Goal: Task Accomplishment & Management: Use online tool/utility

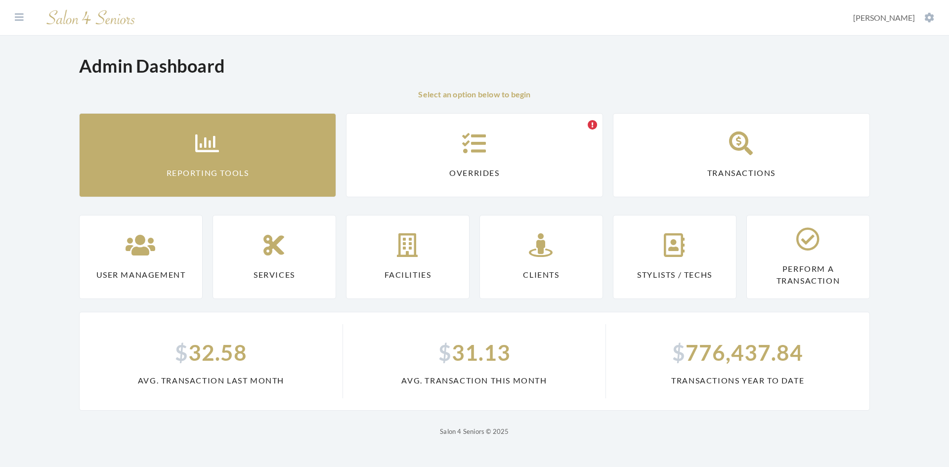
click at [268, 149] on link "Reporting Tools" at bounding box center [207, 155] width 257 height 84
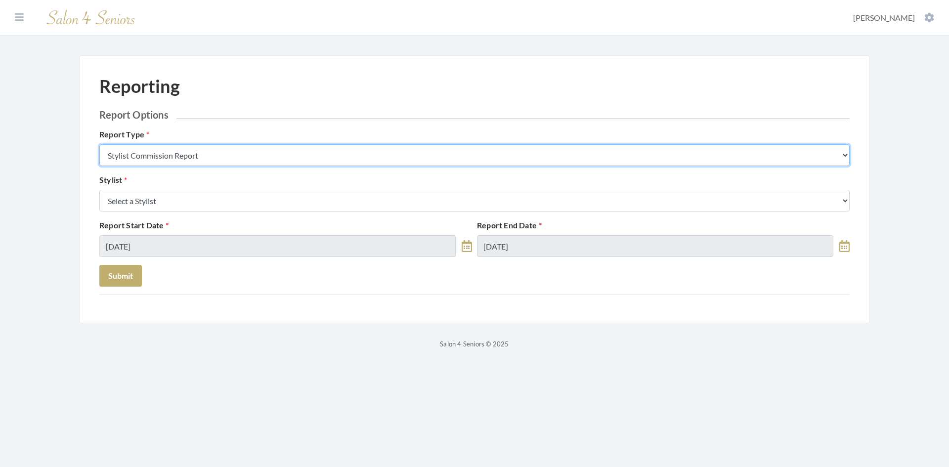
click at [262, 158] on select "Stylist Commission Report Tech Payroll Report Facility Billing Report Individua…" at bounding box center [474, 155] width 750 height 22
select select "service"
click at [99, 144] on select "Stylist Commission Report Tech Payroll Report Facility Billing Report Individua…" at bounding box center [474, 155] width 750 height 22
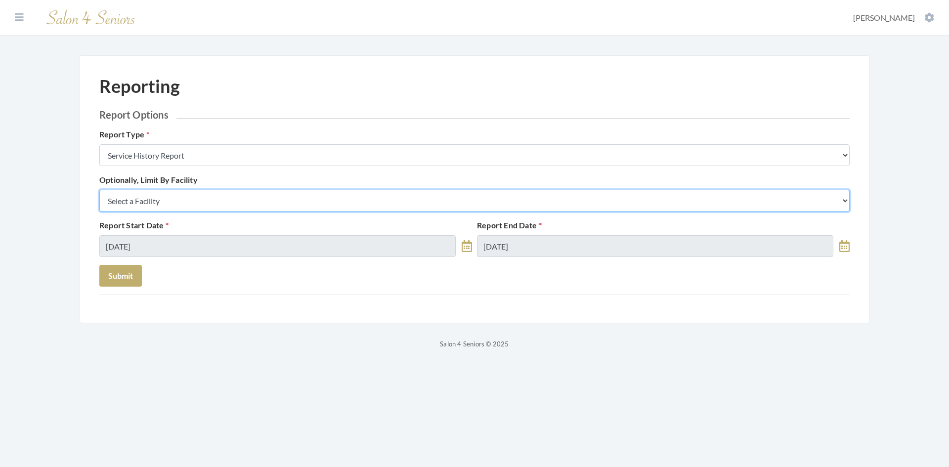
click at [240, 199] on select "Select a Facility Arbor Lakes NH Asher Point Belvedere Commons Brookdale Jones …" at bounding box center [474, 201] width 750 height 22
select select "54"
click at [99, 190] on select "Select a Facility Arbor Lakes NH Asher Point Belvedere Commons Brookdale Jones …" at bounding box center [474, 201] width 750 height 22
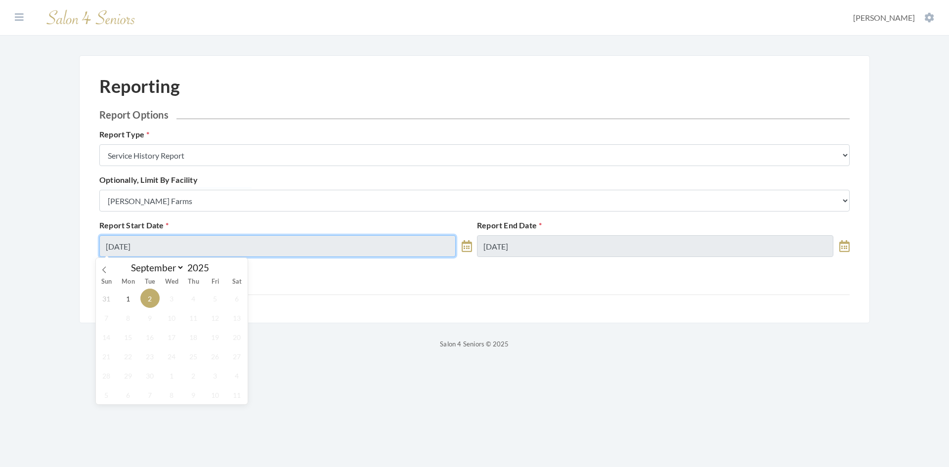
click at [176, 250] on input "09/02/2025" at bounding box center [277, 246] width 356 height 22
click at [103, 272] on icon at bounding box center [104, 269] width 7 height 7
click at [103, 273] on icon at bounding box center [104, 269] width 7 height 7
click at [240, 270] on icon at bounding box center [239, 269] width 7 height 7
select select "7"
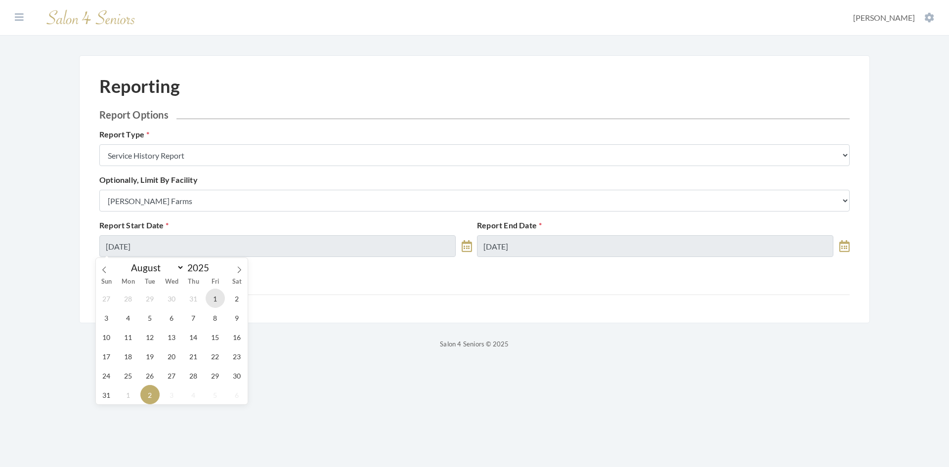
click at [213, 301] on span "1" at bounding box center [215, 298] width 19 height 19
type input "[DATE]"
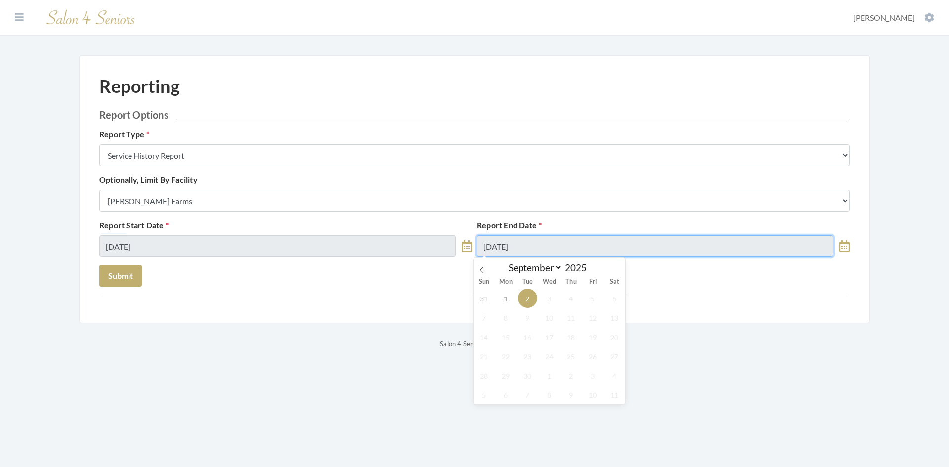
click at [559, 242] on input "09/02/2025" at bounding box center [655, 246] width 356 height 22
click at [483, 270] on icon at bounding box center [482, 269] width 7 height 7
select select "7"
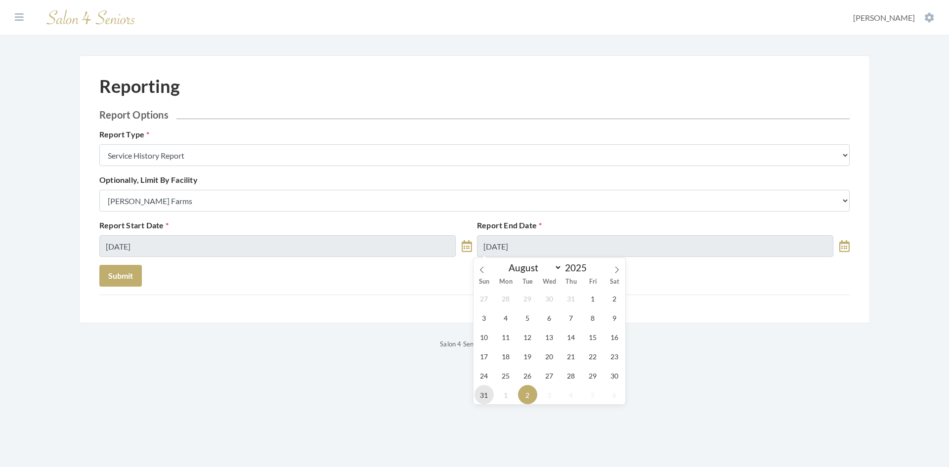
click at [484, 397] on span "31" at bounding box center [484, 394] width 19 height 19
type input "[DATE]"
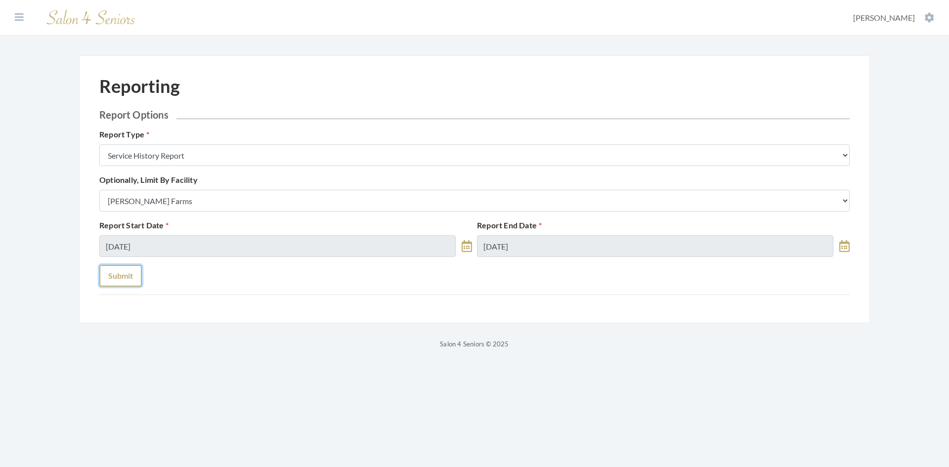
click at [129, 279] on button "Submit" at bounding box center [120, 276] width 43 height 22
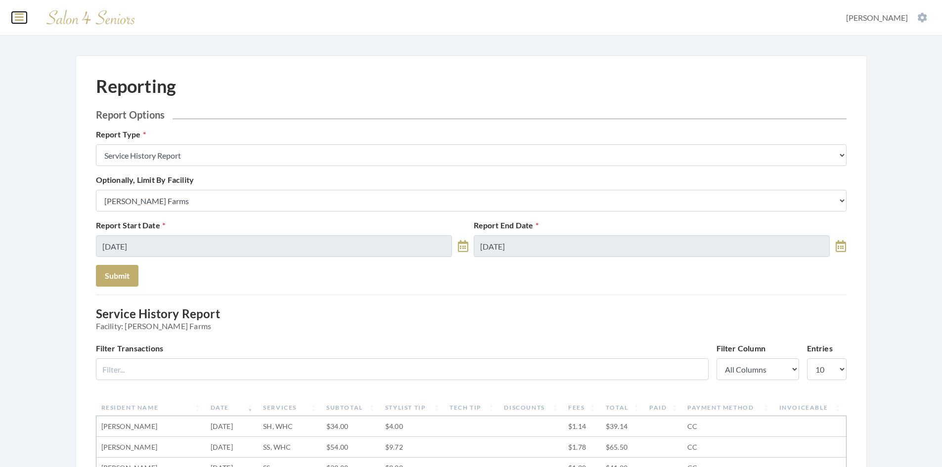
click at [24, 17] on button at bounding box center [19, 17] width 15 height 11
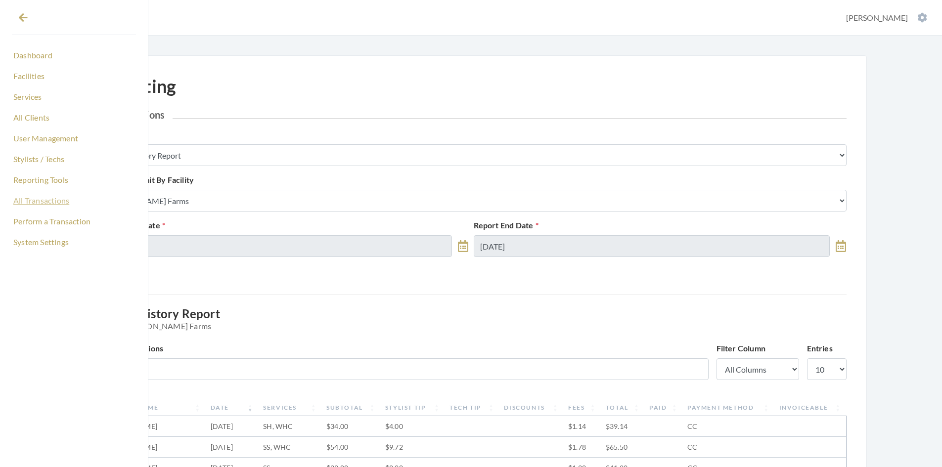
click at [71, 204] on link "All Transactions" at bounding box center [74, 200] width 124 height 17
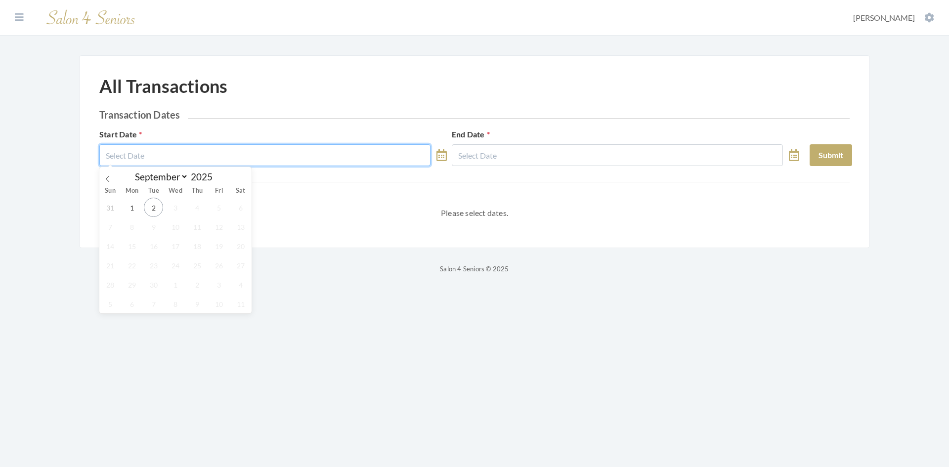
click at [306, 159] on input "text" at bounding box center [264, 155] width 331 height 22
click at [109, 179] on icon at bounding box center [107, 178] width 7 height 7
select select "7"
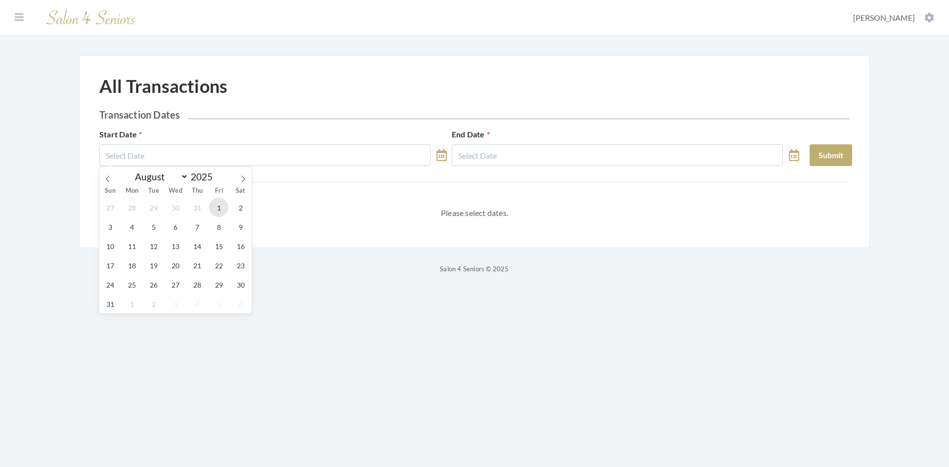
click at [218, 204] on span "1" at bounding box center [218, 207] width 19 height 19
type input "[DATE]"
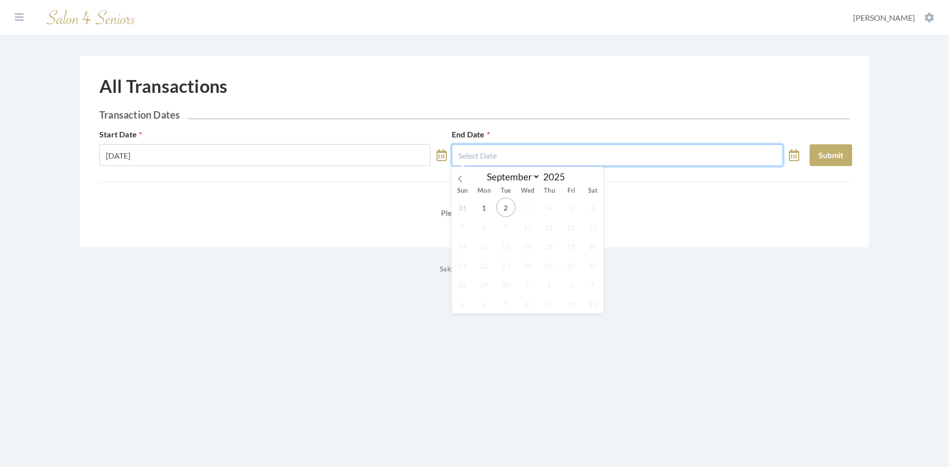
click at [484, 158] on input "text" at bounding box center [617, 155] width 331 height 22
click at [457, 180] on icon at bounding box center [460, 178] width 7 height 7
select select "7"
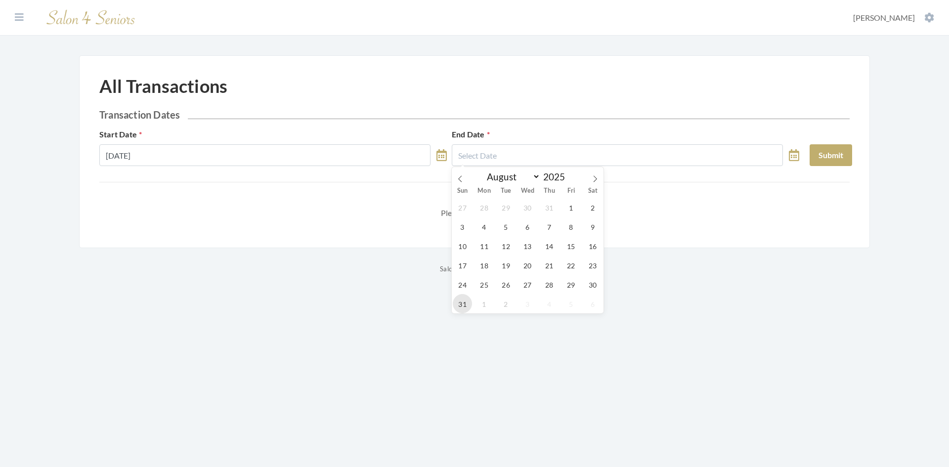
click at [466, 306] on span "31" at bounding box center [462, 303] width 19 height 19
type input "[DATE]"
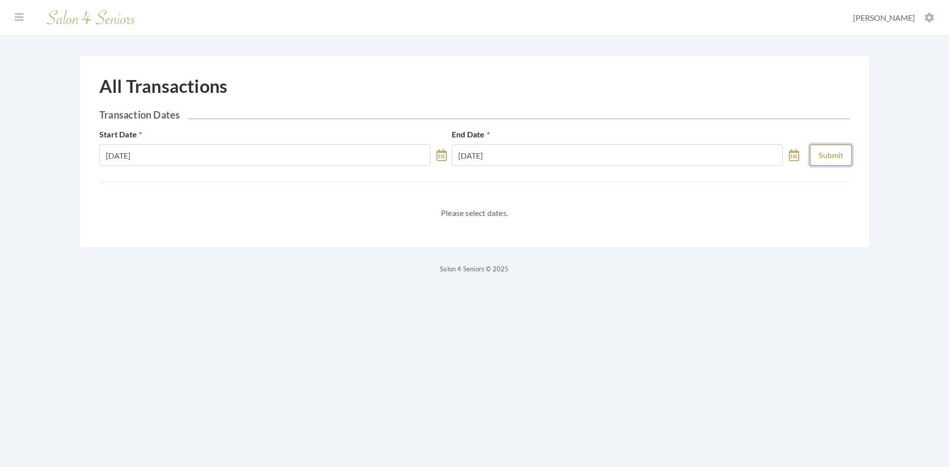
click at [840, 155] on button "Submit" at bounding box center [831, 155] width 43 height 22
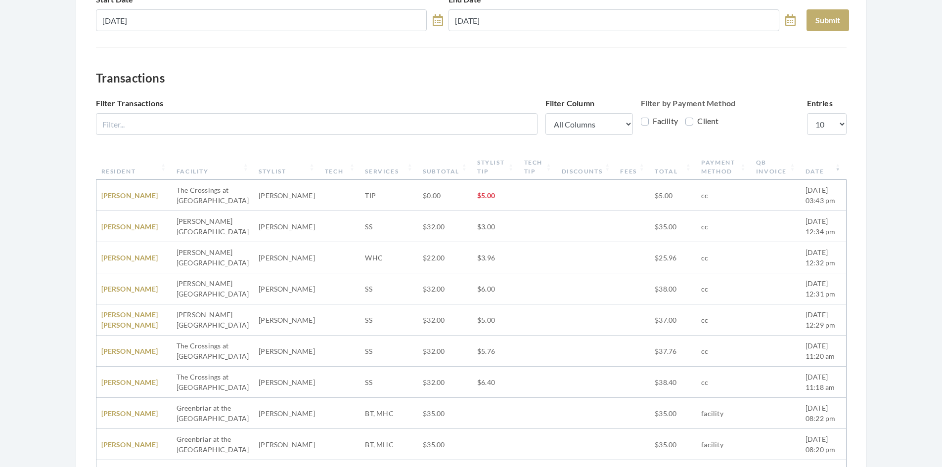
scroll to position [148, 0]
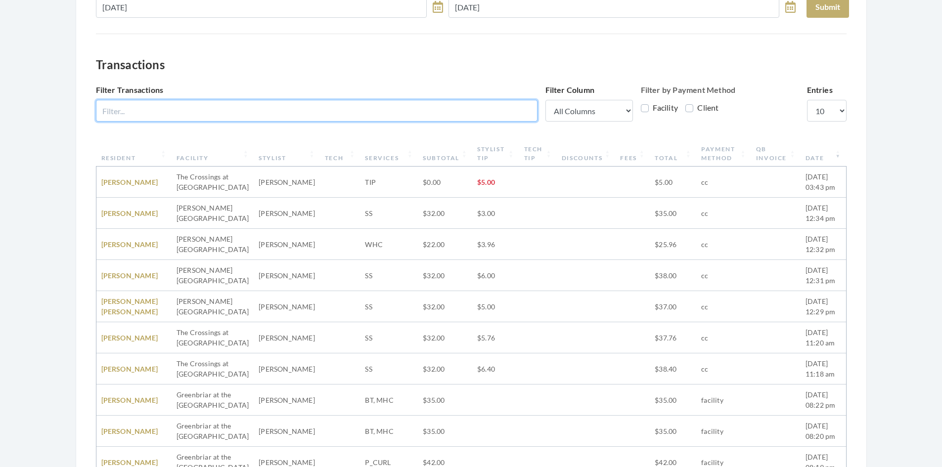
click at [450, 119] on input "Filter Transactions" at bounding box center [316, 111] width 441 height 22
type input "heritage"
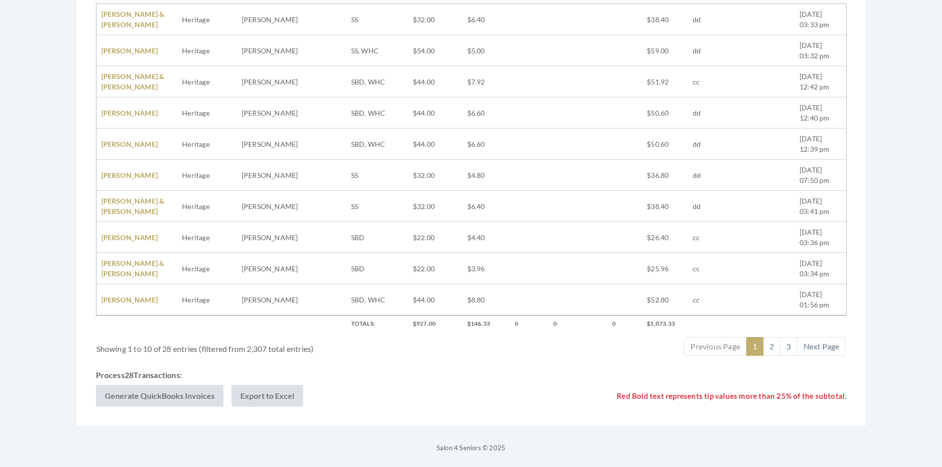
scroll to position [312, 0]
